Goal: Check status

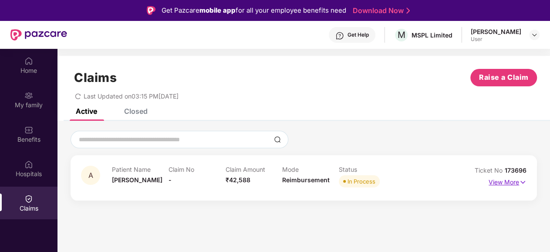
click at [499, 182] on p "View More" at bounding box center [507, 181] width 38 height 12
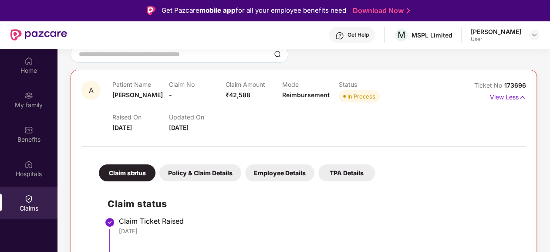
scroll to position [87, 0]
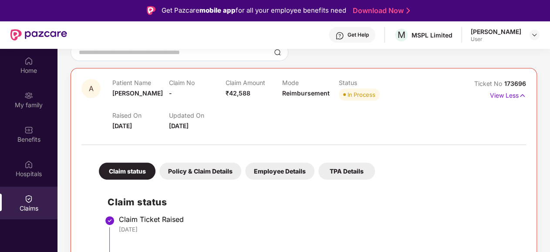
click at [339, 169] on div "TPA Details" at bounding box center [346, 170] width 57 height 17
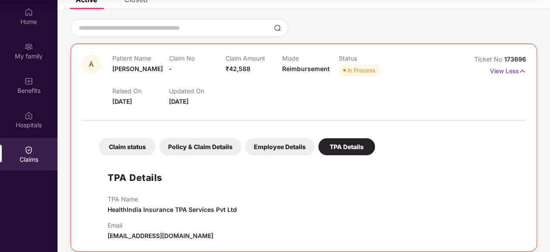
scroll to position [0, 0]
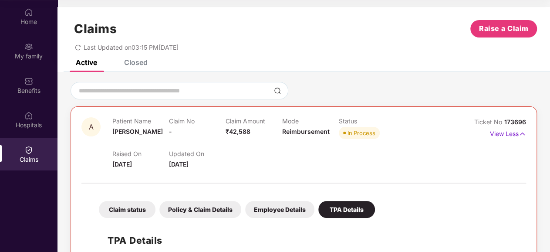
click at [289, 201] on div "Employee Details" at bounding box center [279, 209] width 69 height 17
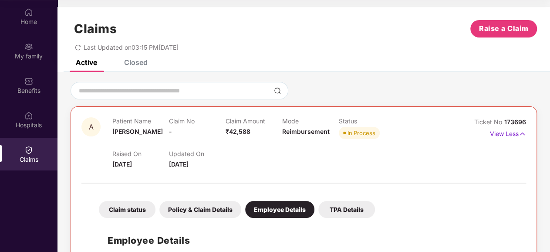
scroll to position [44, 0]
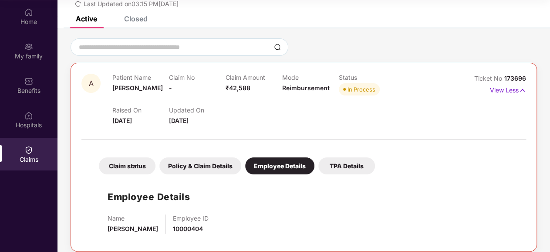
click at [173, 157] on div "Policy & Claim Details" at bounding box center [200, 165] width 82 height 17
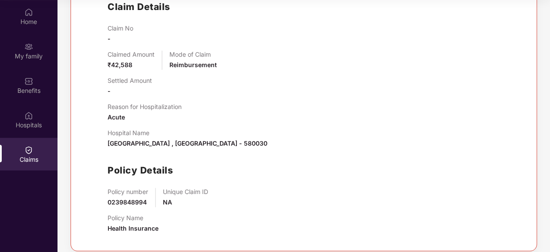
scroll to position [59, 0]
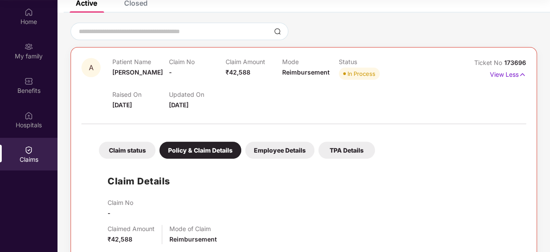
click at [126, 141] on div "Claim status" at bounding box center [127, 149] width 57 height 17
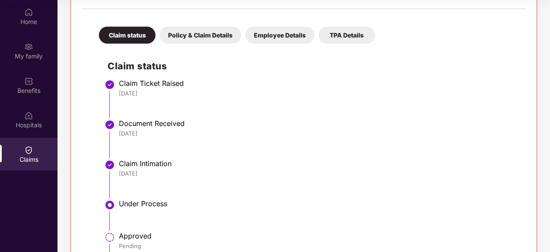
scroll to position [218, 0]
